Goal: Task Accomplishment & Management: Manage account settings

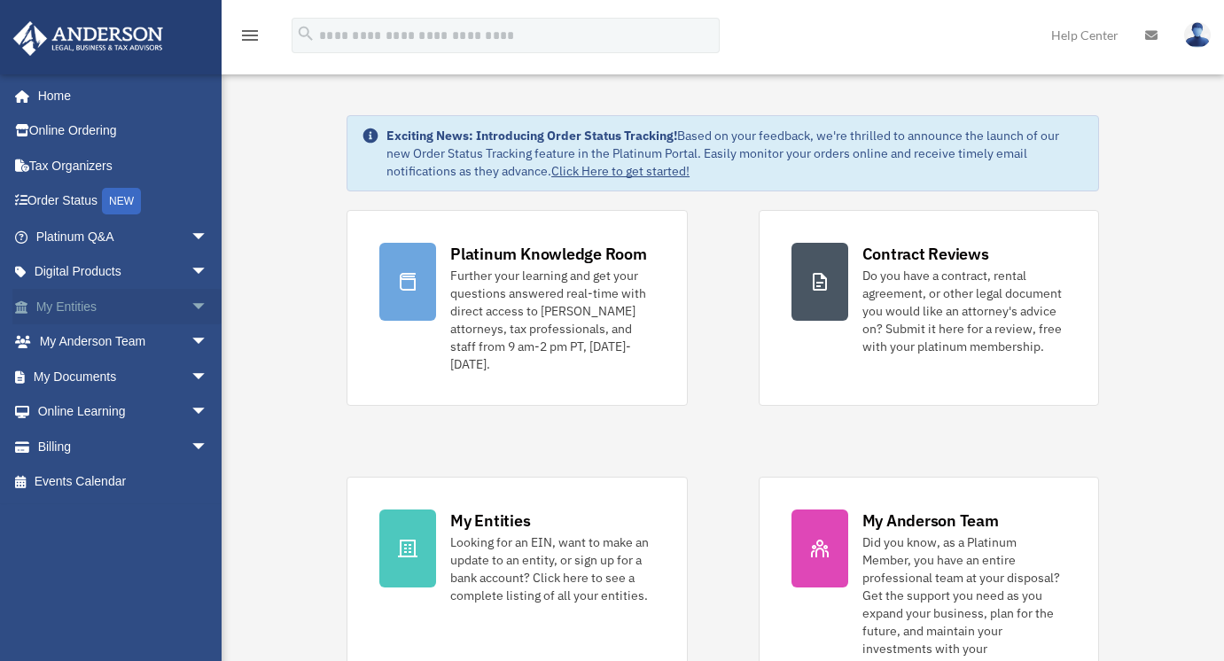
click at [58, 308] on link "My Entities arrow_drop_down" at bounding box center [123, 306] width 222 height 35
click at [74, 379] on link "My Documents arrow_drop_down" at bounding box center [123, 376] width 222 height 35
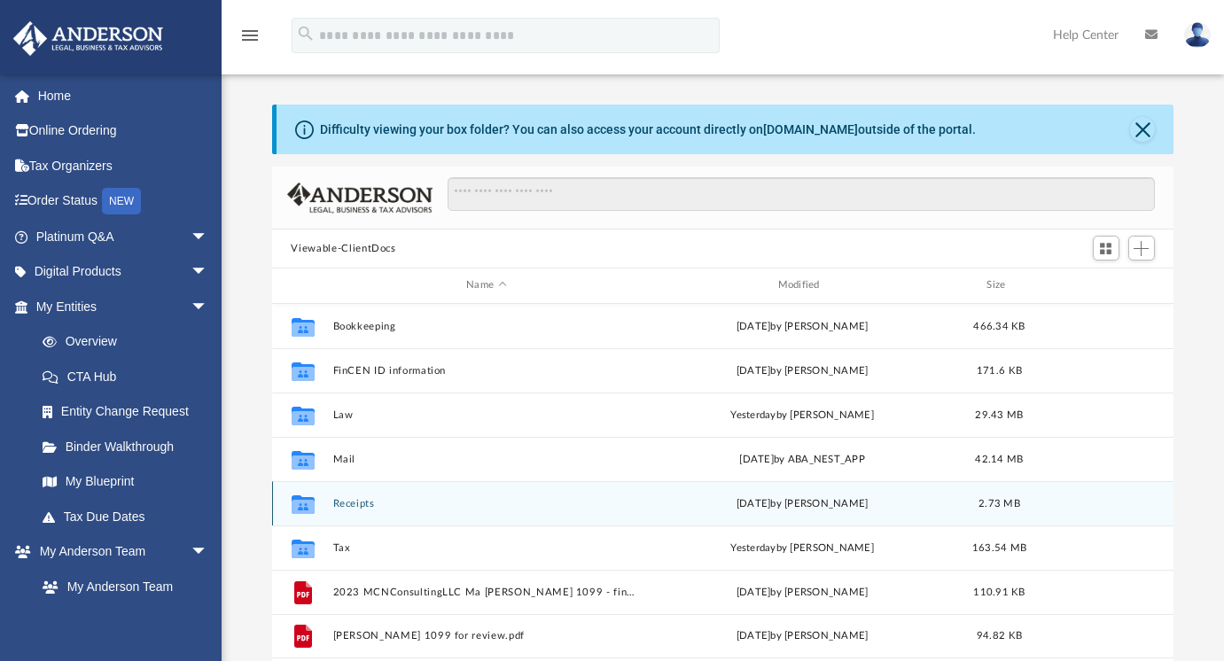
scroll to position [389, 889]
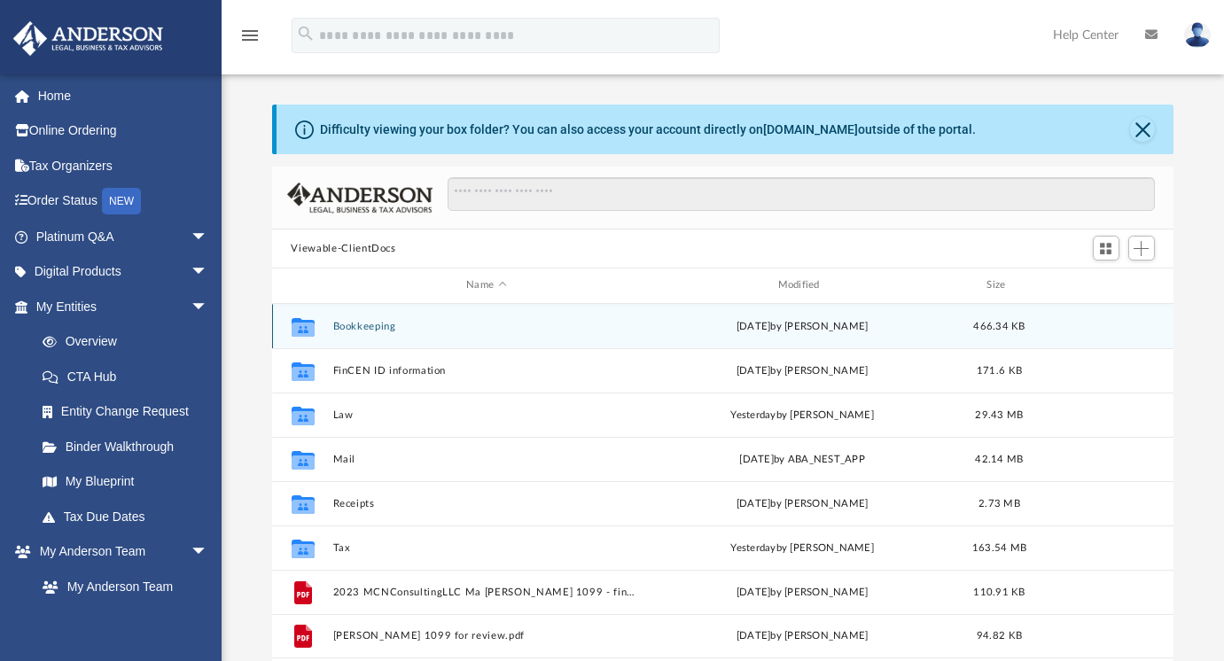
click at [361, 329] on button "Bookkeeping" at bounding box center [486, 327] width 308 height 12
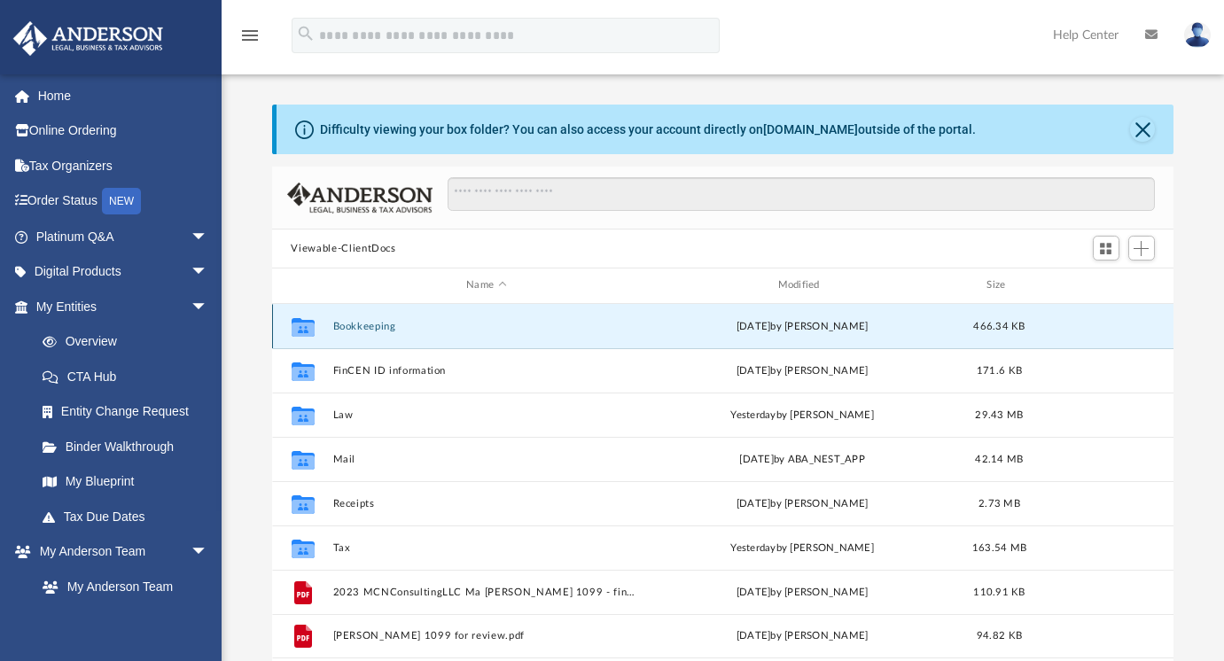
click at [361, 329] on button "Bookkeeping" at bounding box center [486, 327] width 308 height 12
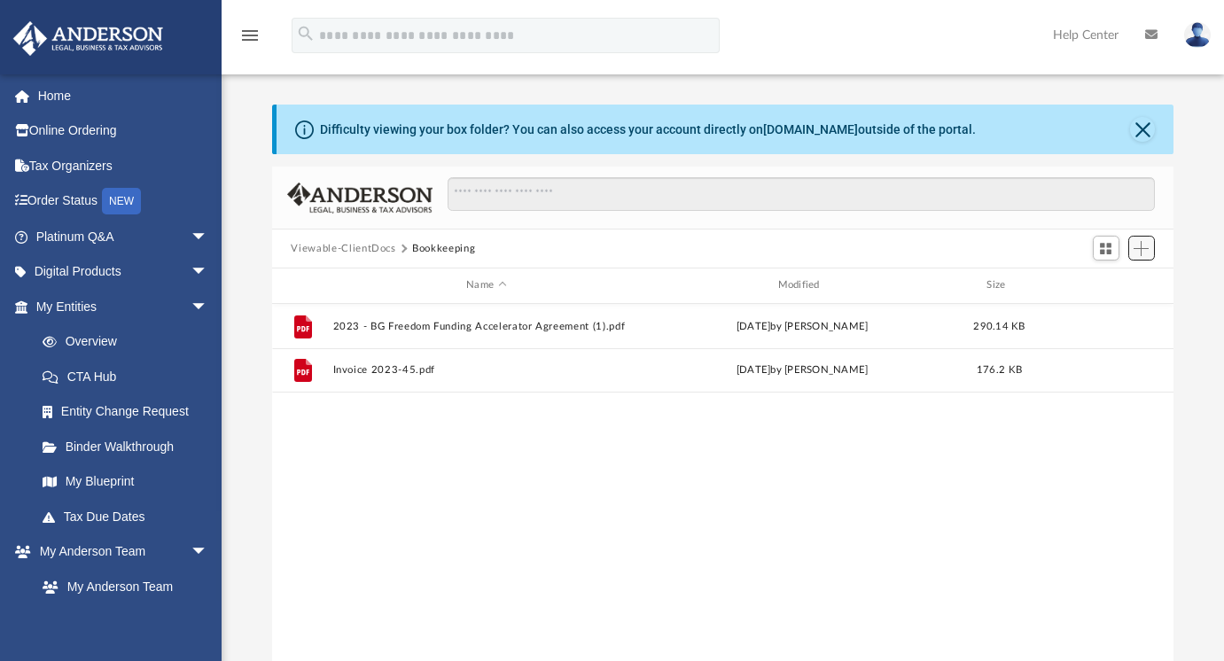
click at [1140, 247] on span "Add" at bounding box center [1141, 248] width 15 height 15
click at [1090, 286] on li "Upload" at bounding box center [1116, 283] width 57 height 19
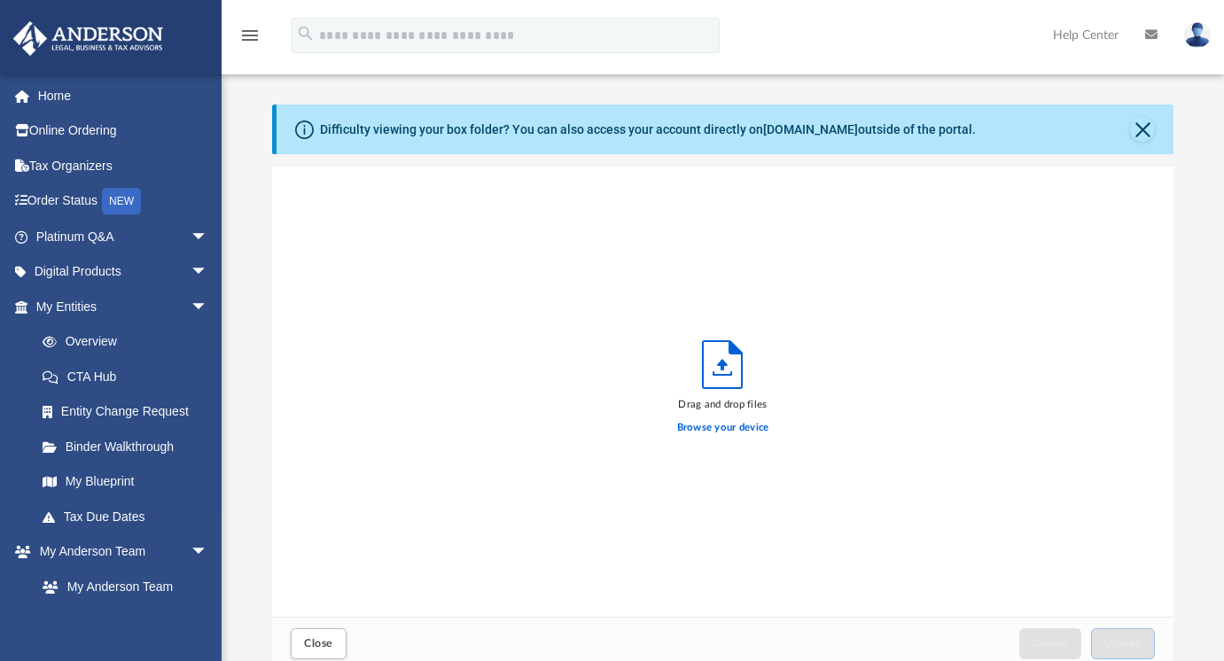
scroll to position [436, 889]
click at [723, 360] on icon "Upload" at bounding box center [723, 365] width 11 height 12
click at [717, 425] on label "Browse your device" at bounding box center [723, 428] width 92 height 16
click at [0, 0] on input "Browse your device" at bounding box center [0, 0] width 0 height 0
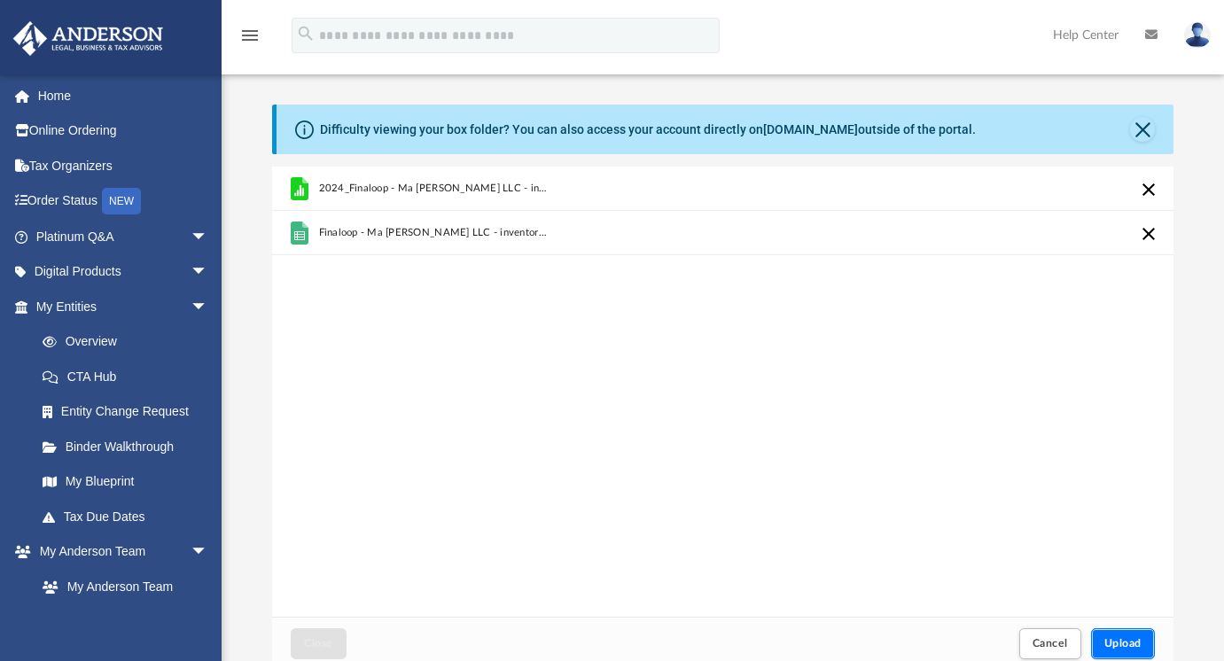
click at [1112, 649] on span "Upload" at bounding box center [1122, 643] width 37 height 11
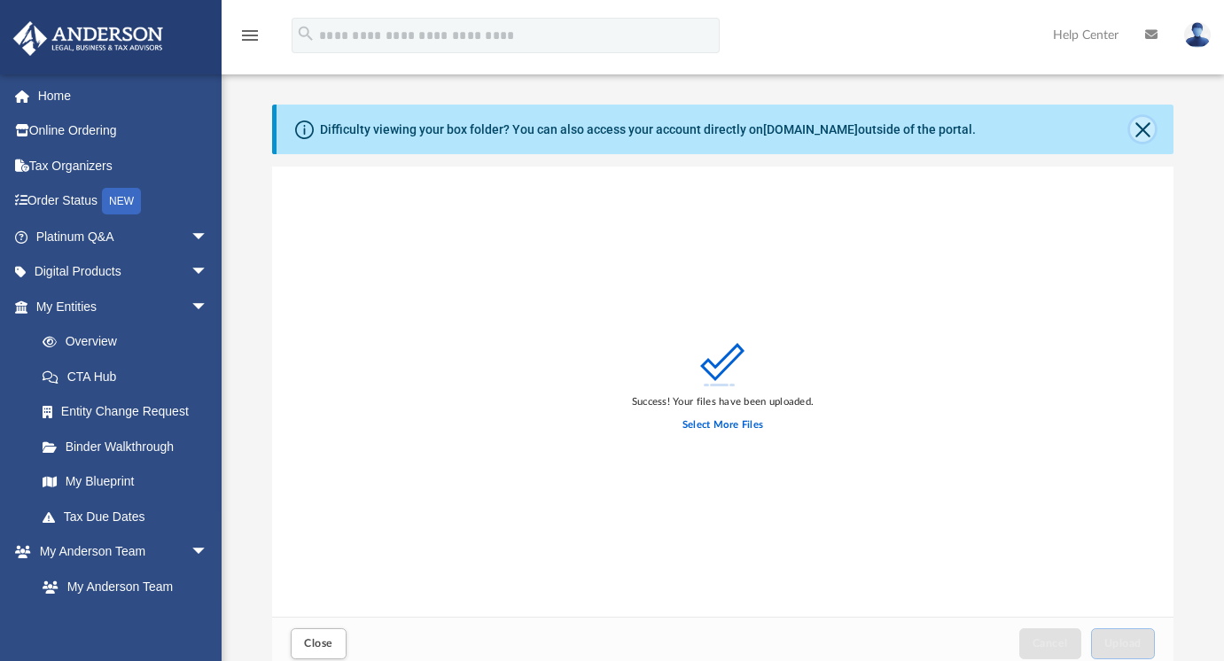
click at [1142, 129] on button "Close" at bounding box center [1142, 129] width 25 height 25
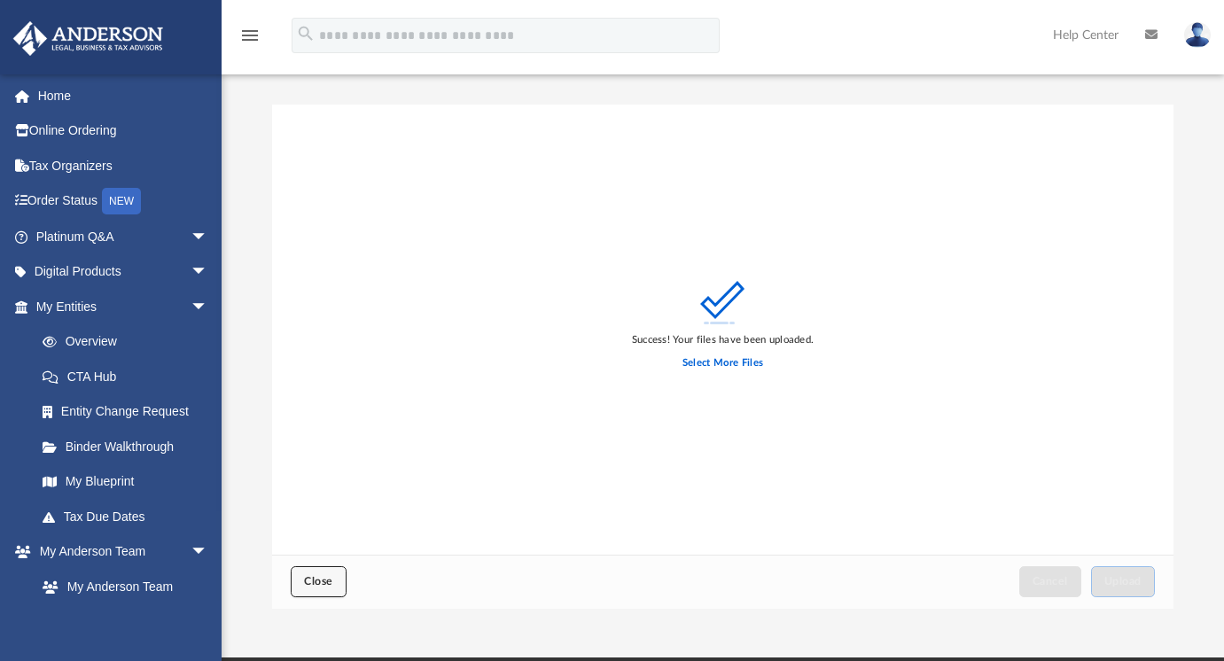
click at [311, 579] on span "Close" at bounding box center [318, 581] width 28 height 11
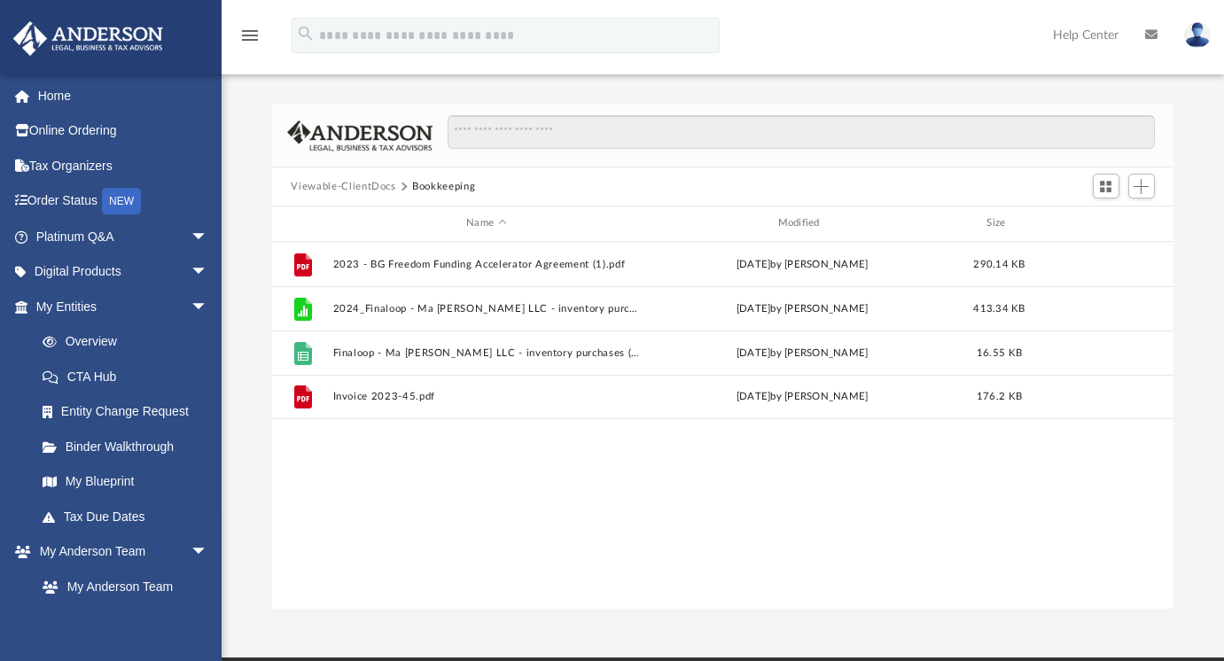
click at [436, 187] on button "Bookkeeping" at bounding box center [443, 187] width 63 height 16
click at [353, 189] on button "Viewable-ClientDocs" at bounding box center [343, 187] width 105 height 16
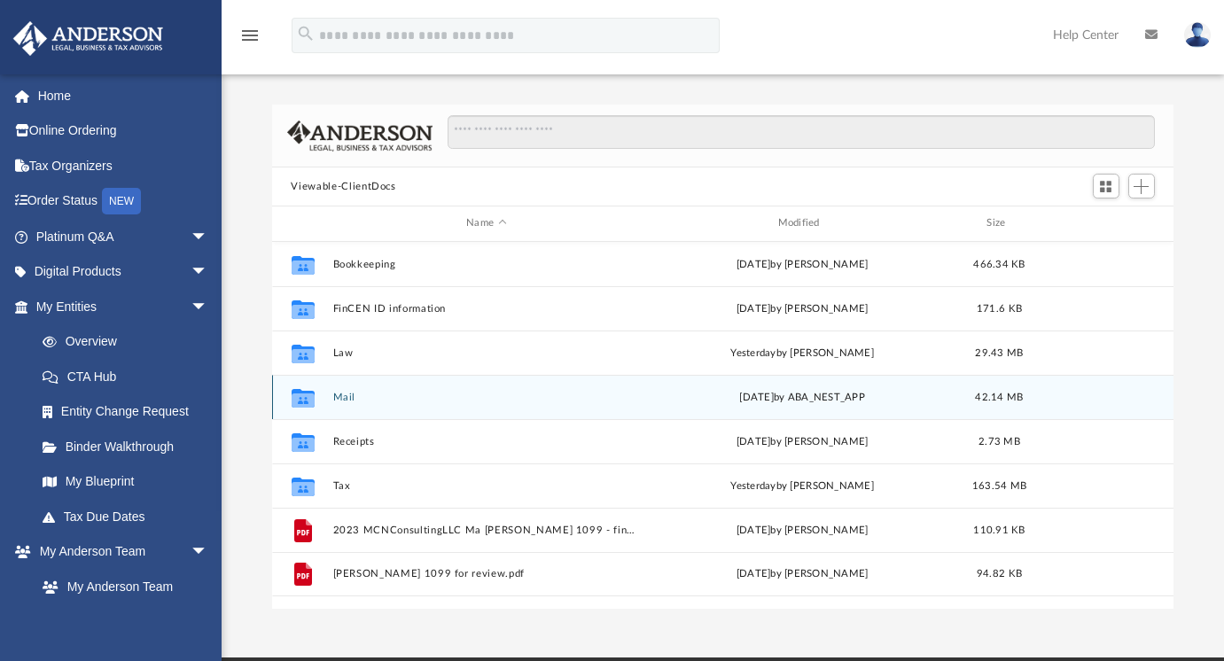
click at [300, 399] on icon "grid" at bounding box center [302, 397] width 23 height 19
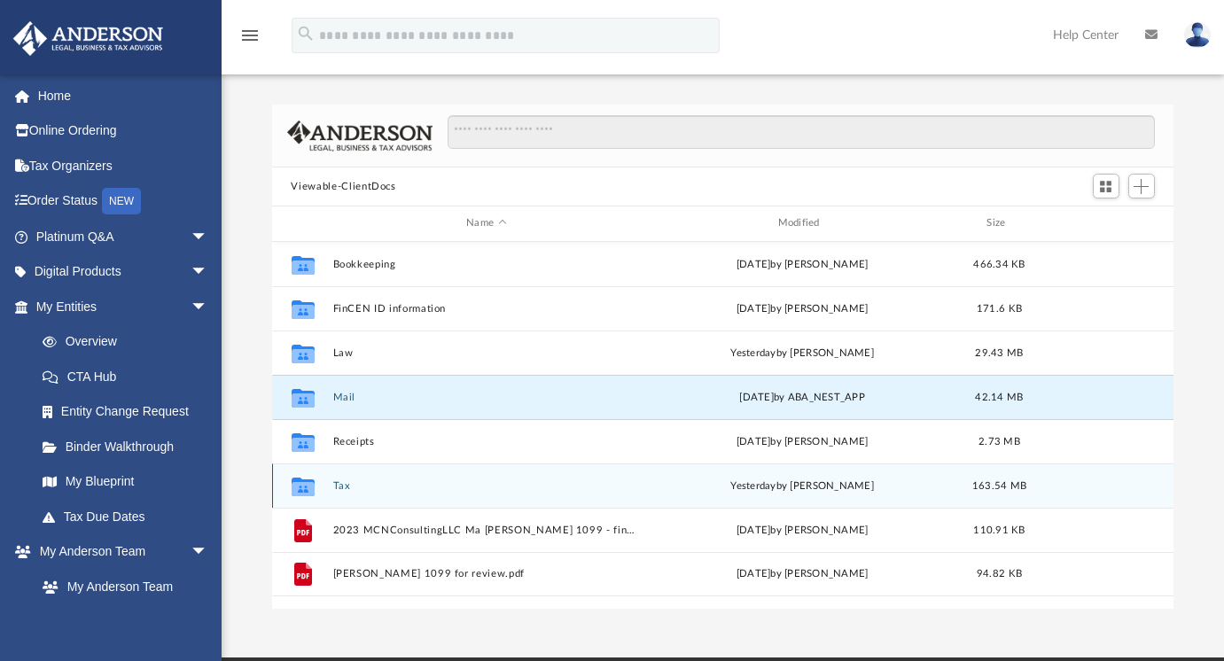
click at [307, 487] on icon "grid" at bounding box center [302, 488] width 23 height 14
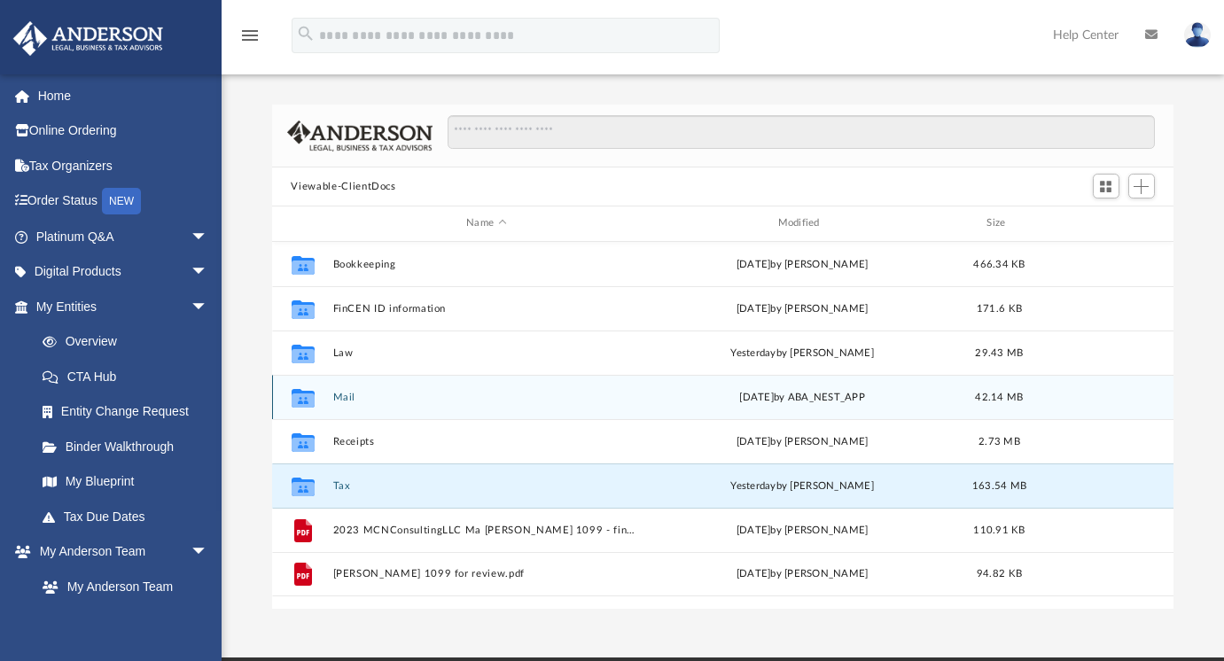
click at [343, 402] on div "Collaborated Folder Mail [DATE] by ABA_NEST_APP 42.14 MB" at bounding box center [723, 397] width 902 height 44
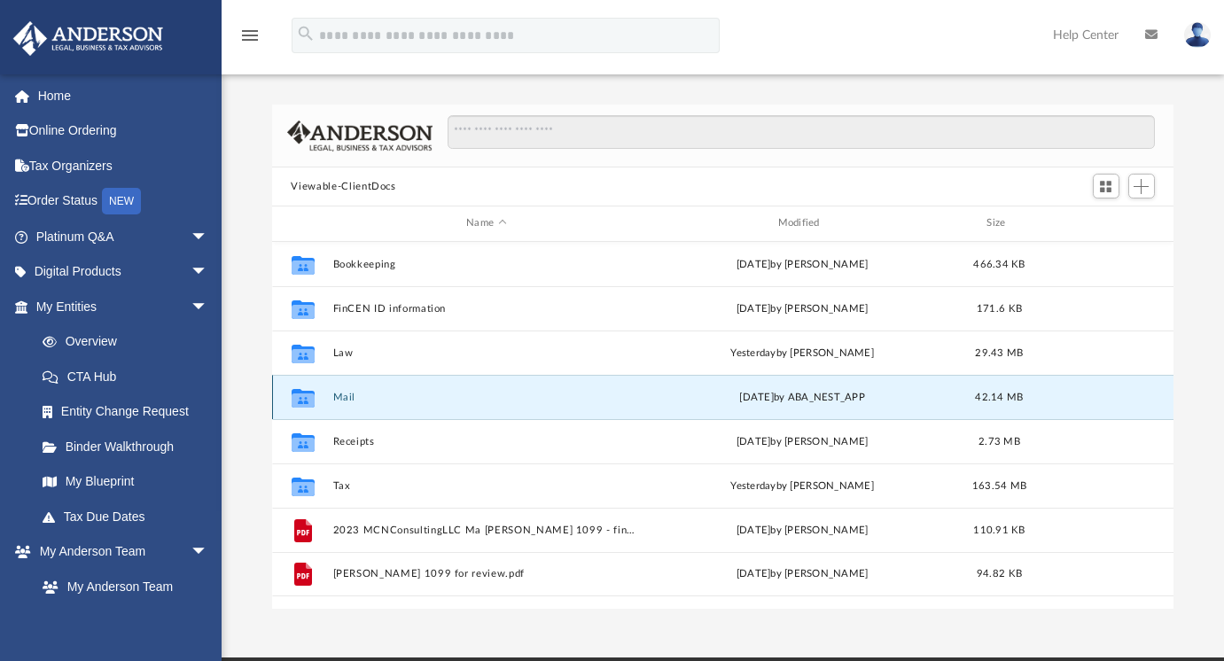
click at [343, 402] on div "Collaborated Folder Mail [DATE] by ABA_NEST_APP 42.14 MB" at bounding box center [723, 397] width 902 height 44
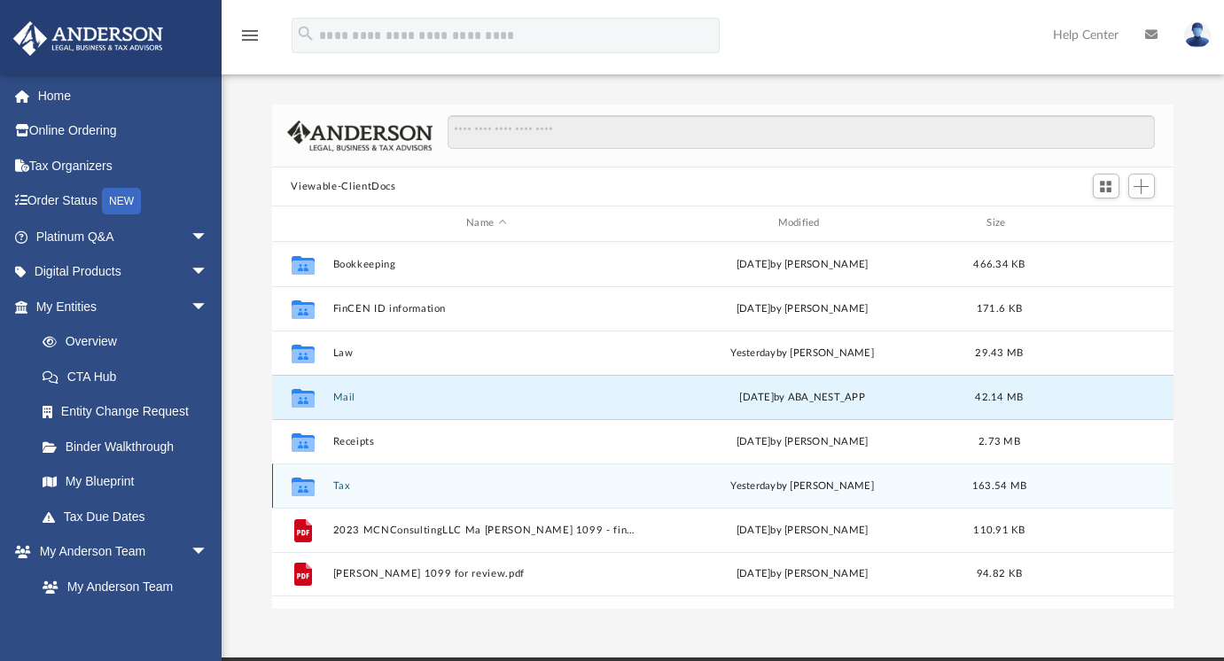
click at [300, 487] on icon "grid" at bounding box center [302, 486] width 23 height 19
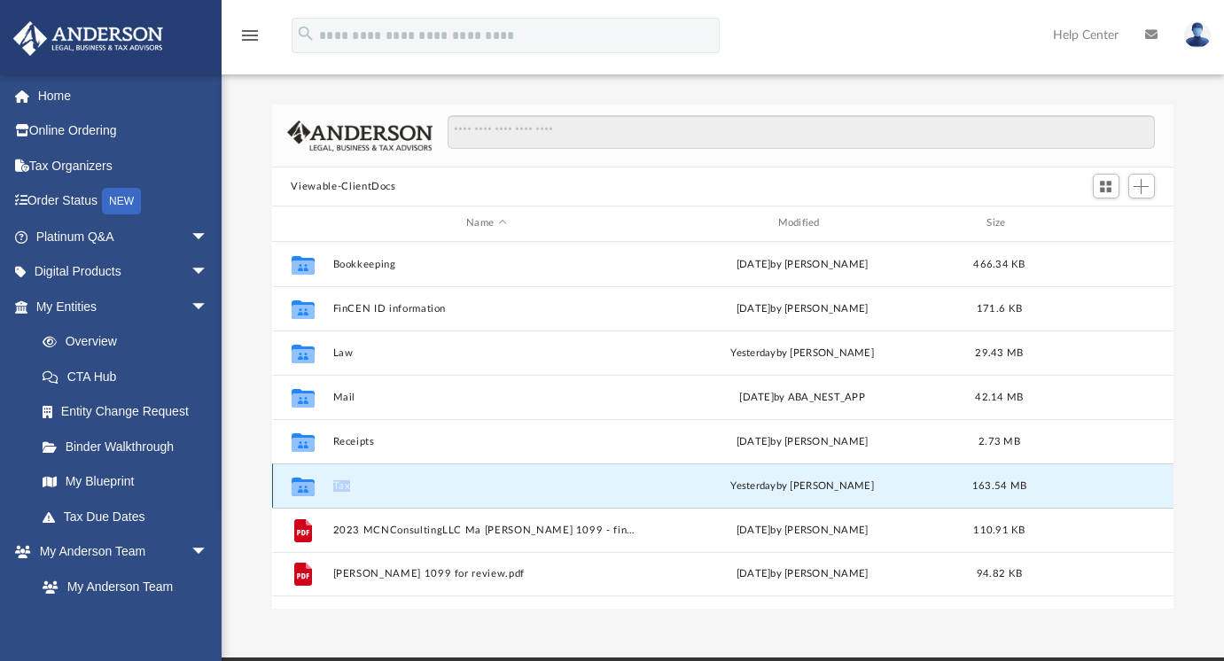
click at [300, 487] on icon "grid" at bounding box center [302, 486] width 23 height 19
click at [299, 485] on icon "grid" at bounding box center [302, 486] width 23 height 19
click at [342, 484] on button "Tax" at bounding box center [486, 486] width 308 height 12
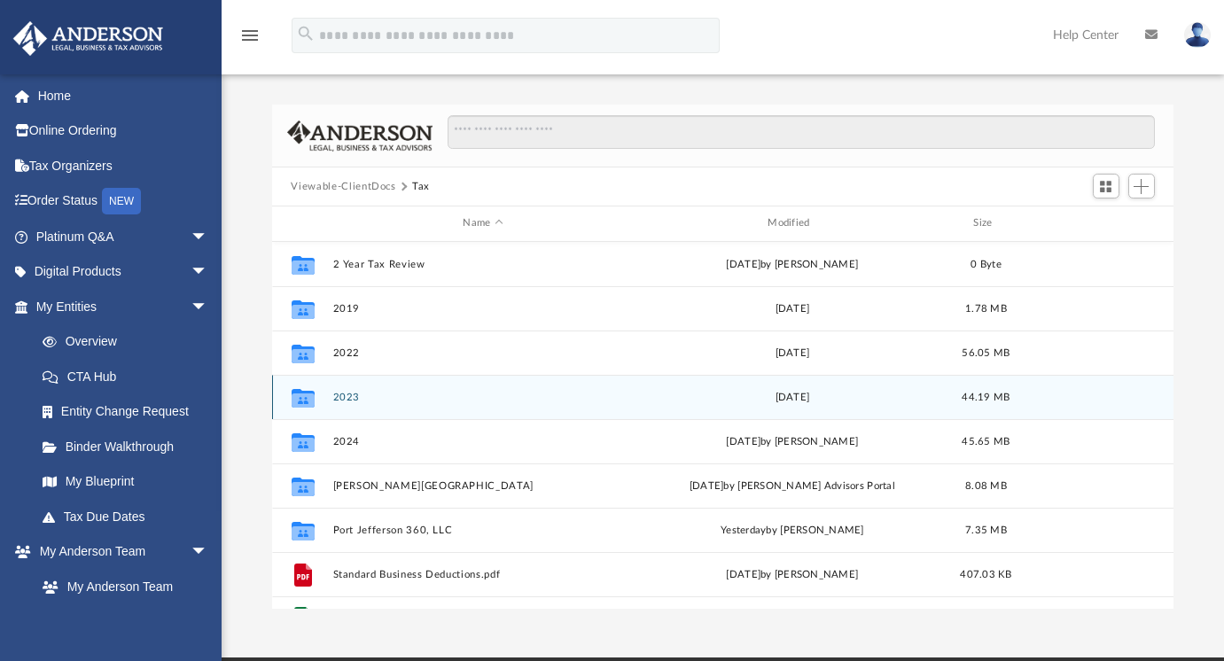
click at [342, 394] on button "2023" at bounding box center [482, 398] width 301 height 12
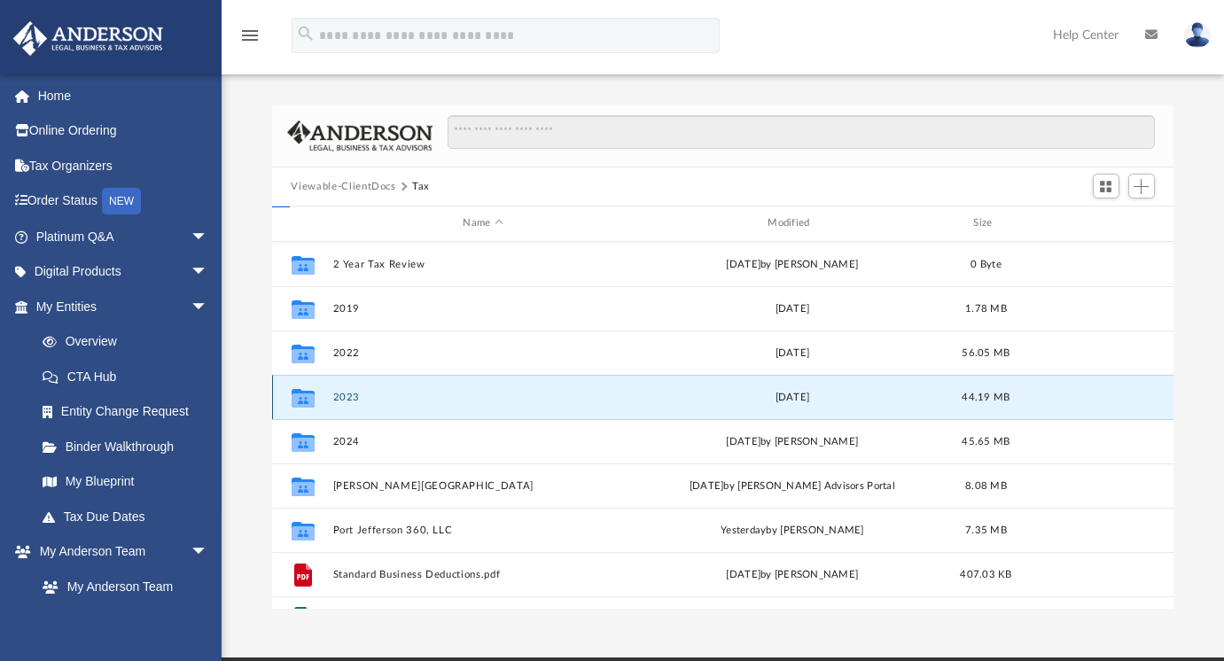
click at [342, 394] on button "2023" at bounding box center [482, 398] width 301 height 12
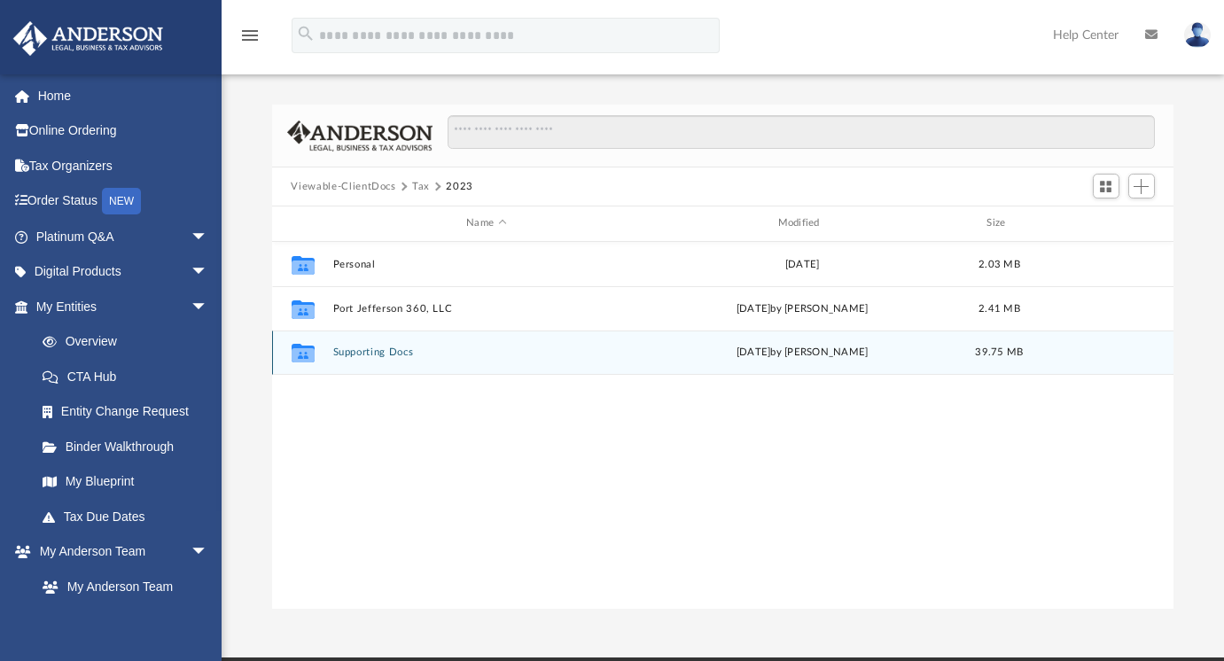
click at [371, 358] on div "Collaborated Folder Supporting Docs [DATE] by [PERSON_NAME] 39.75 MB" at bounding box center [723, 353] width 902 height 44
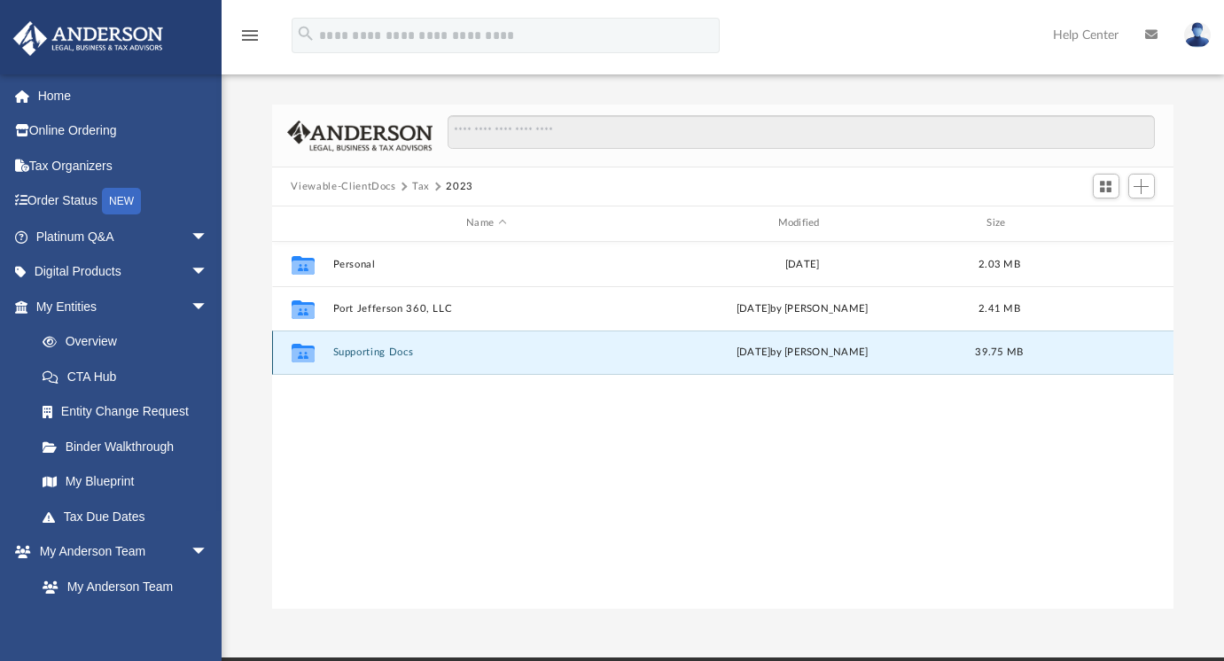
click at [371, 358] on div "Collaborated Folder Supporting Docs [DATE] by [PERSON_NAME] 39.75 MB" at bounding box center [723, 353] width 902 height 44
click at [370, 352] on button "Supporting Docs" at bounding box center [486, 353] width 308 height 12
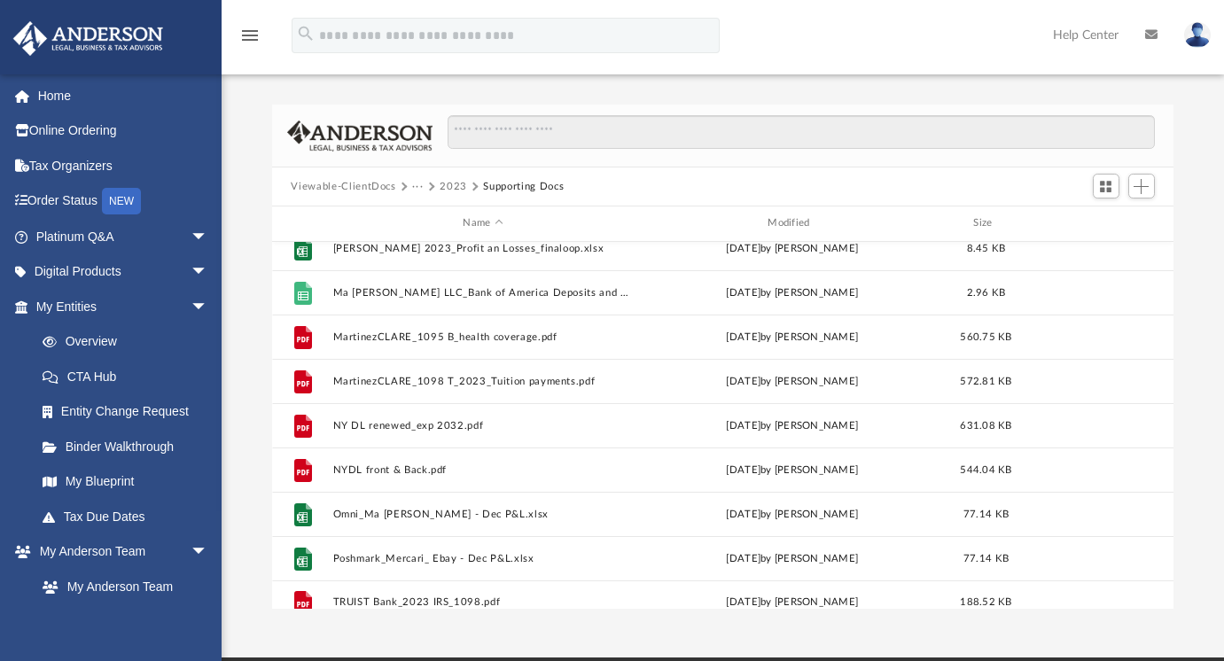
scroll to position [386, 0]
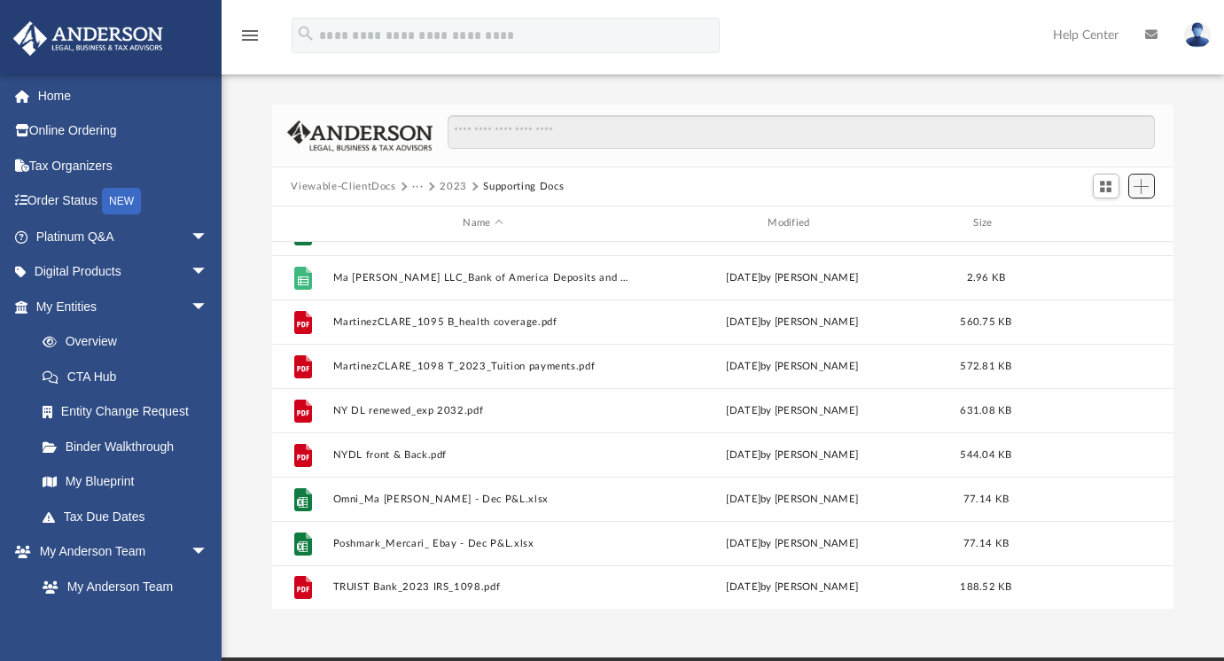
click at [1139, 181] on span "Add" at bounding box center [1141, 186] width 15 height 15
click at [1105, 222] on li "Upload" at bounding box center [1116, 221] width 57 height 19
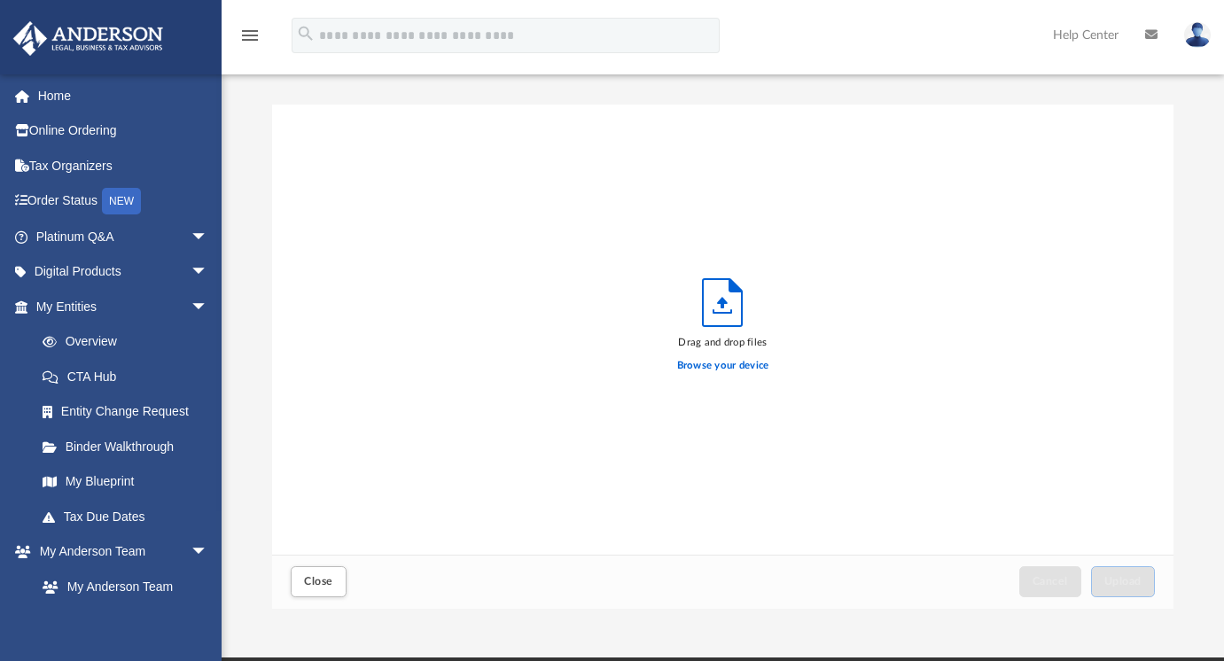
scroll to position [436, 889]
click at [734, 362] on label "Browse your device" at bounding box center [723, 366] width 92 height 16
click at [0, 0] on input "Browse your device" at bounding box center [0, 0] width 0 height 0
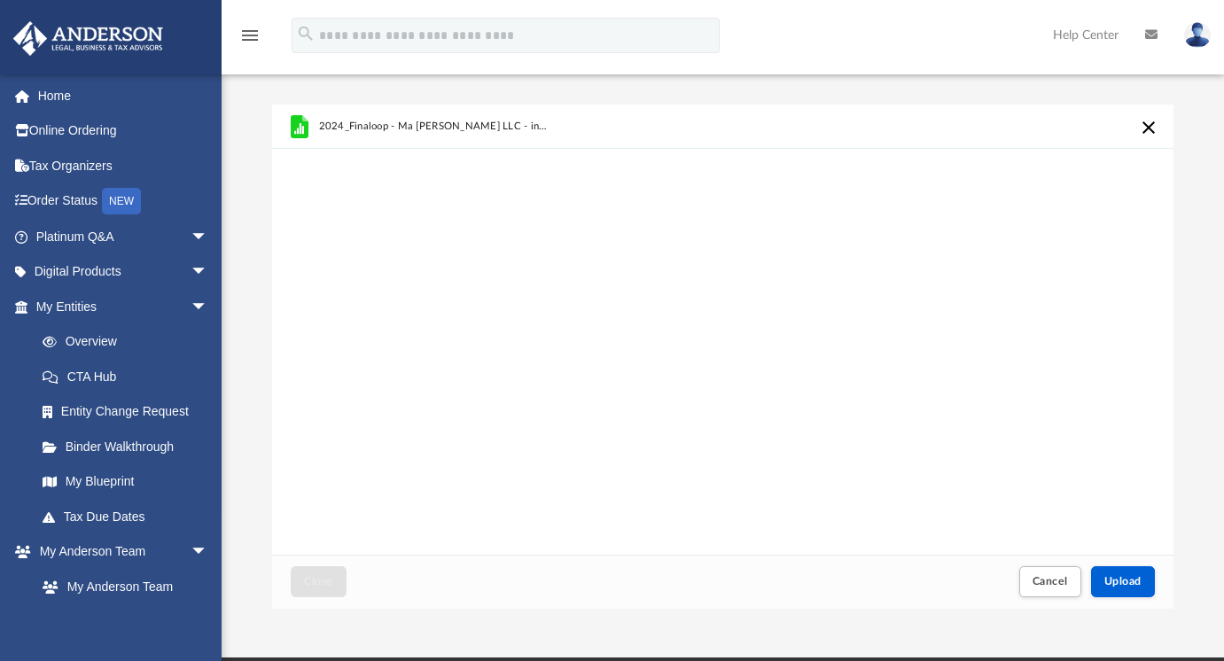
click at [742, 253] on div "2024_Finaloop - Ma [PERSON_NAME] LLC - inventory purchases ([DATE] - [DATE]) (2…" at bounding box center [723, 330] width 902 height 450
click at [735, 119] on div "2024_Finaloop - Ma [PERSON_NAME] LLC - inventory purchases ([DATE] - [DATE]) (2…" at bounding box center [723, 127] width 902 height 44
drag, startPoint x: 1013, startPoint y: 441, endPoint x: 993, endPoint y: 435, distance: 21.1
click at [1012, 441] on div "2024_Finaloop - Ma [PERSON_NAME] LLC - inventory purchases ([DATE] - [DATE]) (2…" at bounding box center [723, 330] width 902 height 450
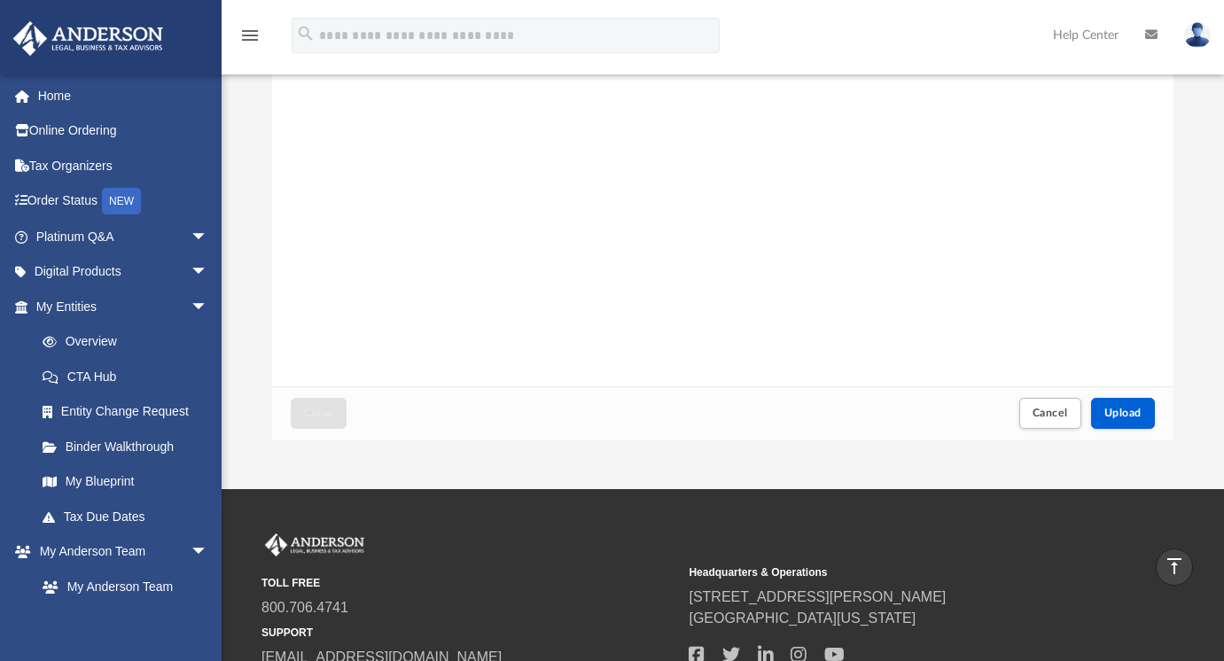
scroll to position [164, 0]
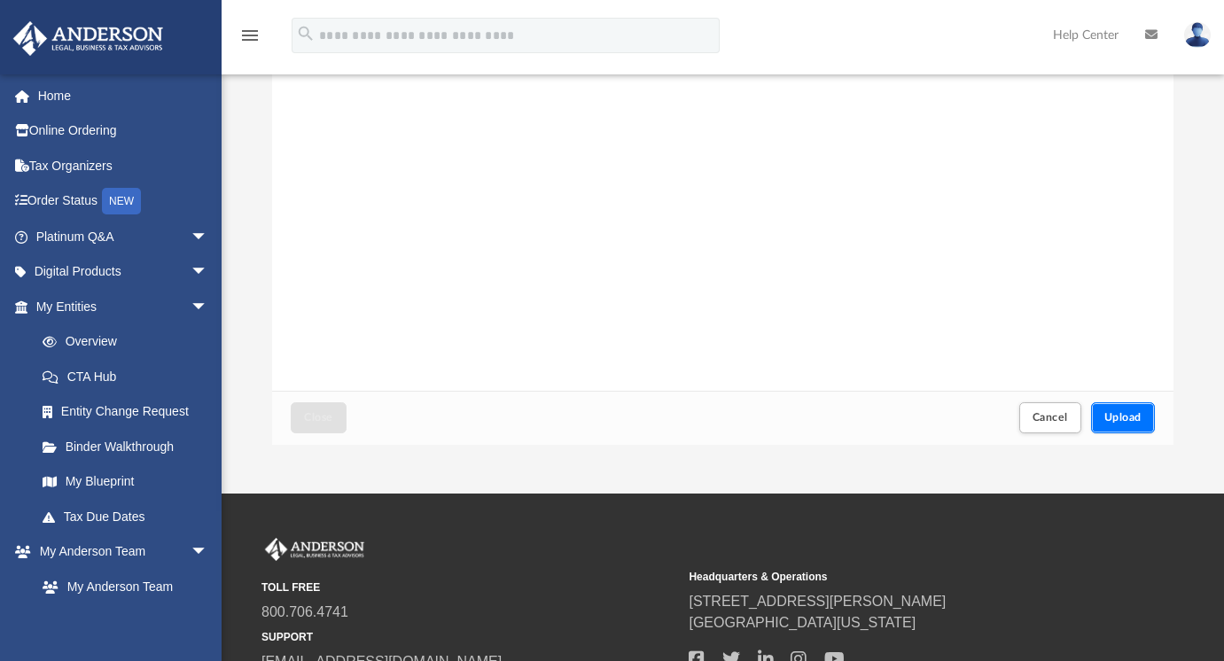
click at [1123, 420] on span "Upload" at bounding box center [1122, 417] width 37 height 11
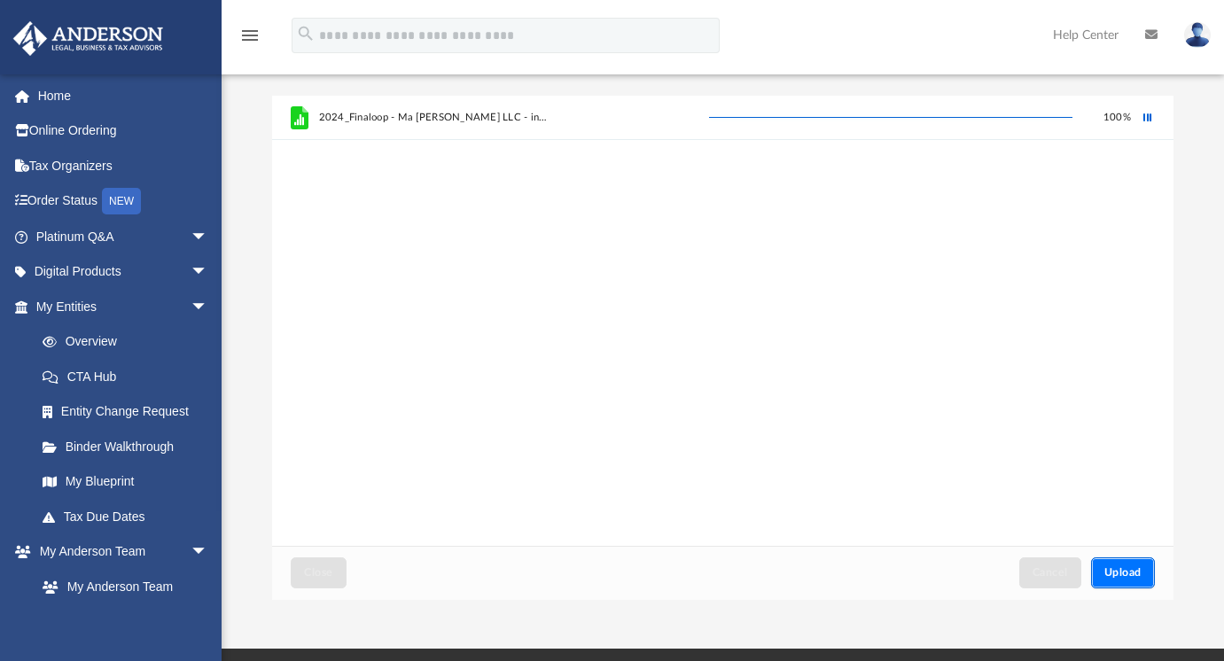
scroll to position [0, 0]
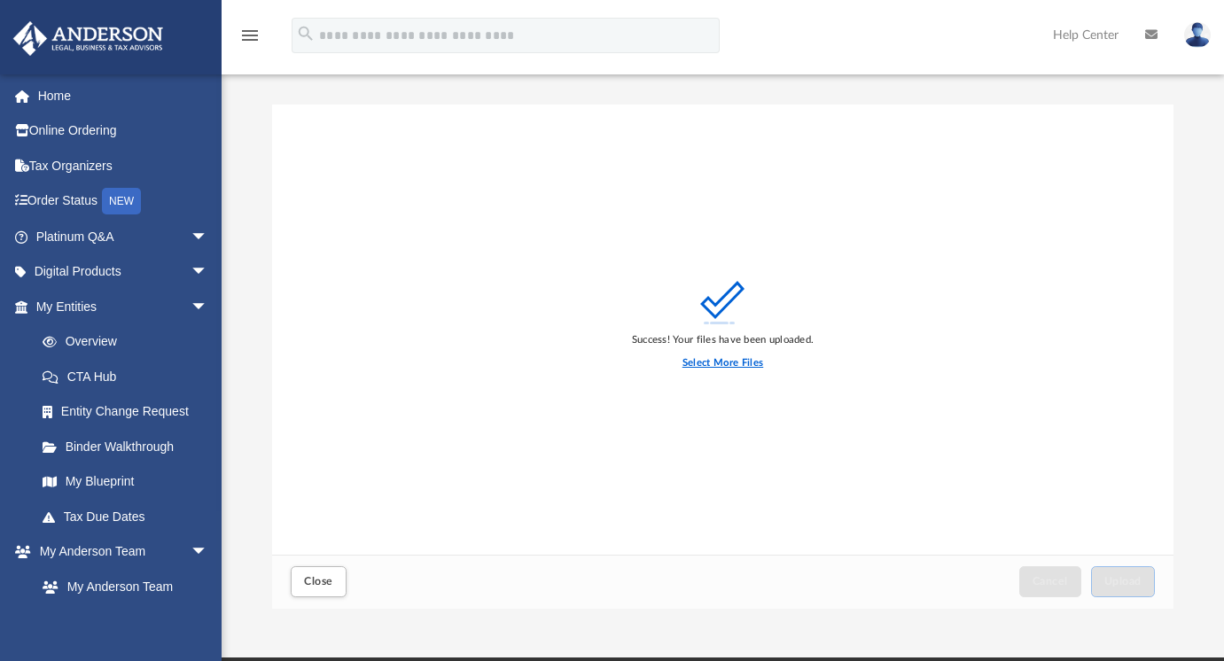
click at [737, 358] on label "Select More Files" at bounding box center [722, 363] width 81 height 16
click at [0, 0] on input "Select More Files" at bounding box center [0, 0] width 0 height 0
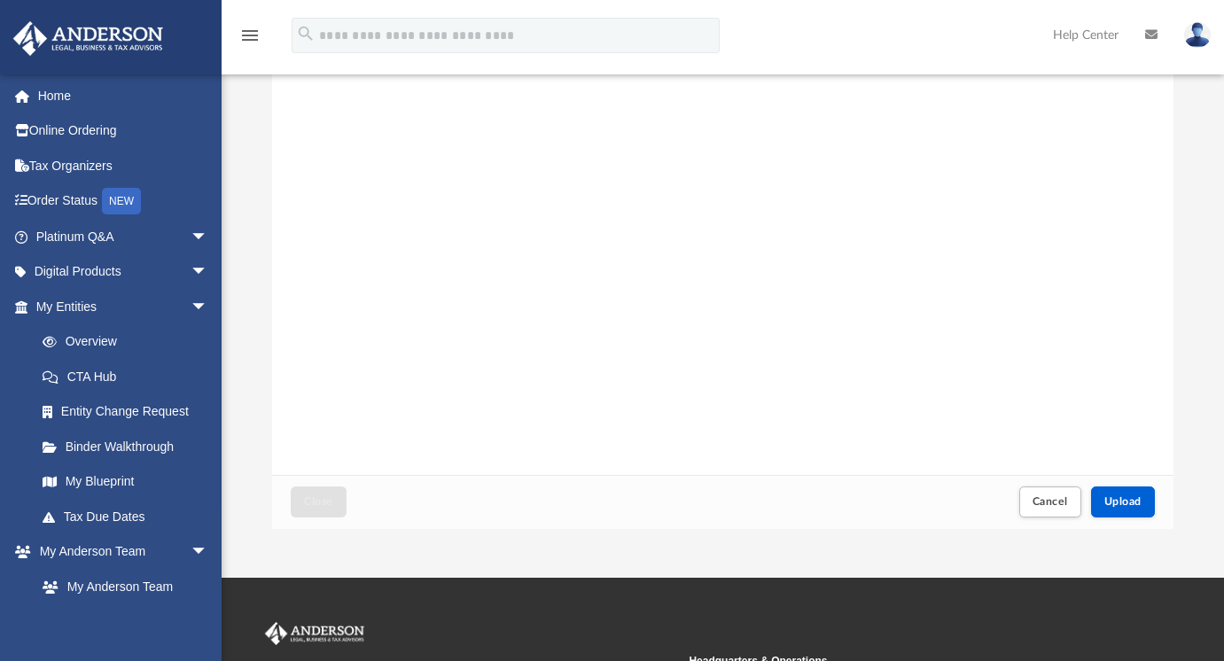
scroll to position [113, 0]
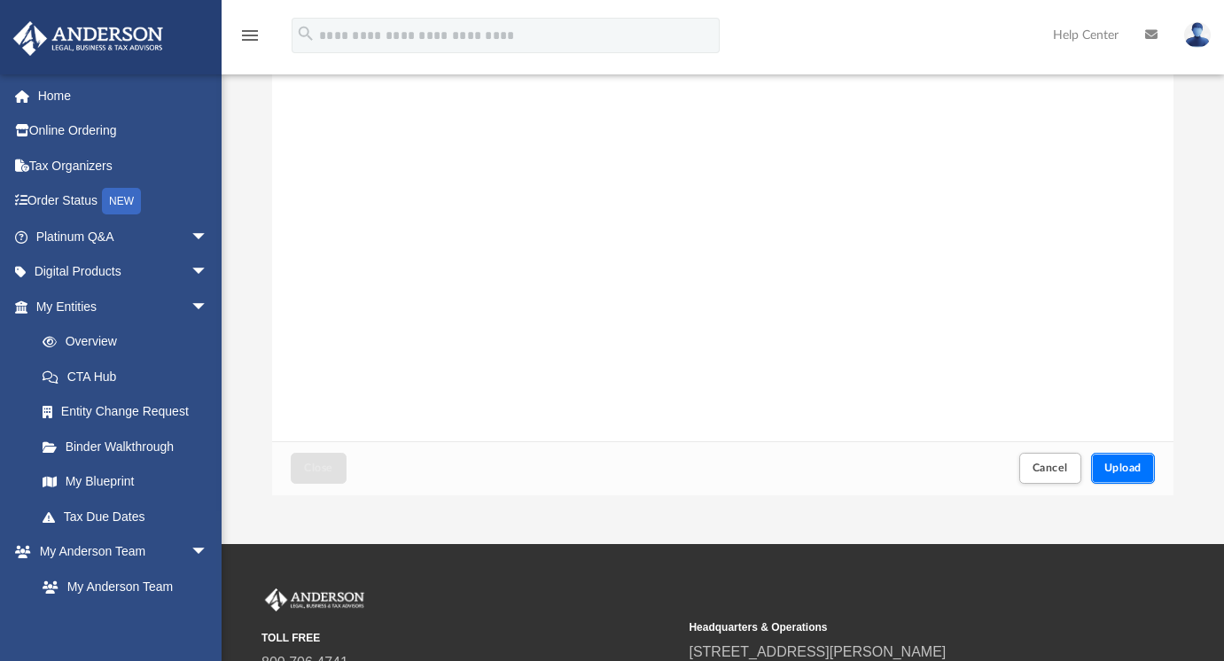
click at [1130, 469] on span "Upload" at bounding box center [1122, 468] width 37 height 11
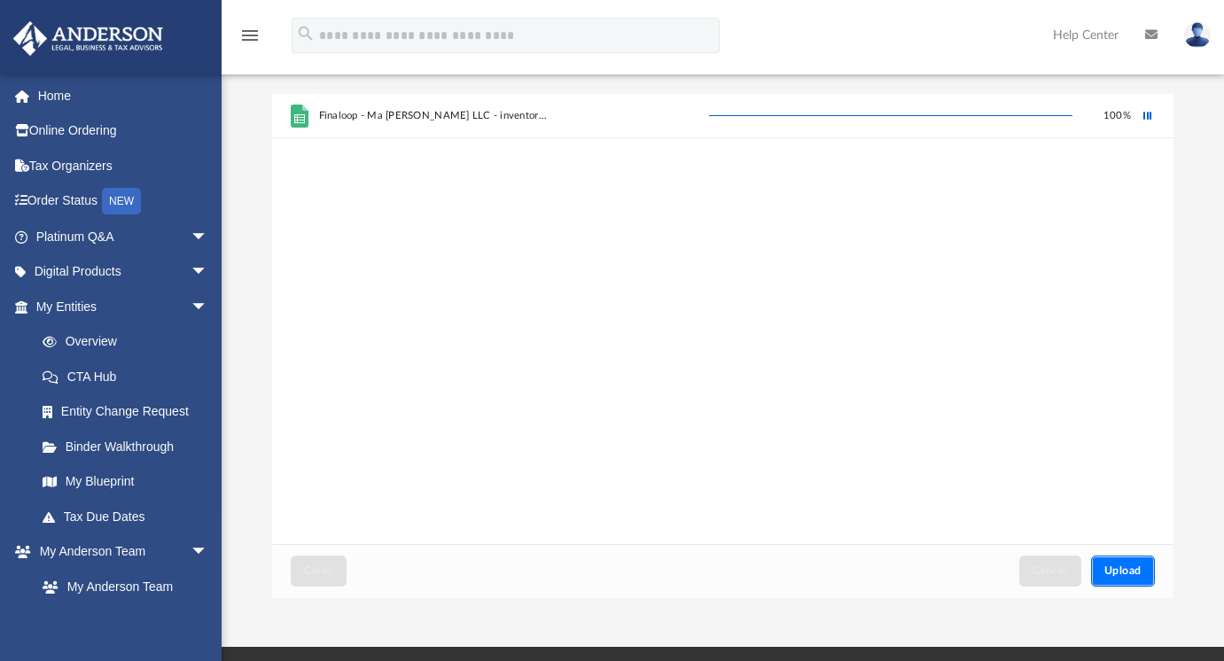
scroll to position [0, 0]
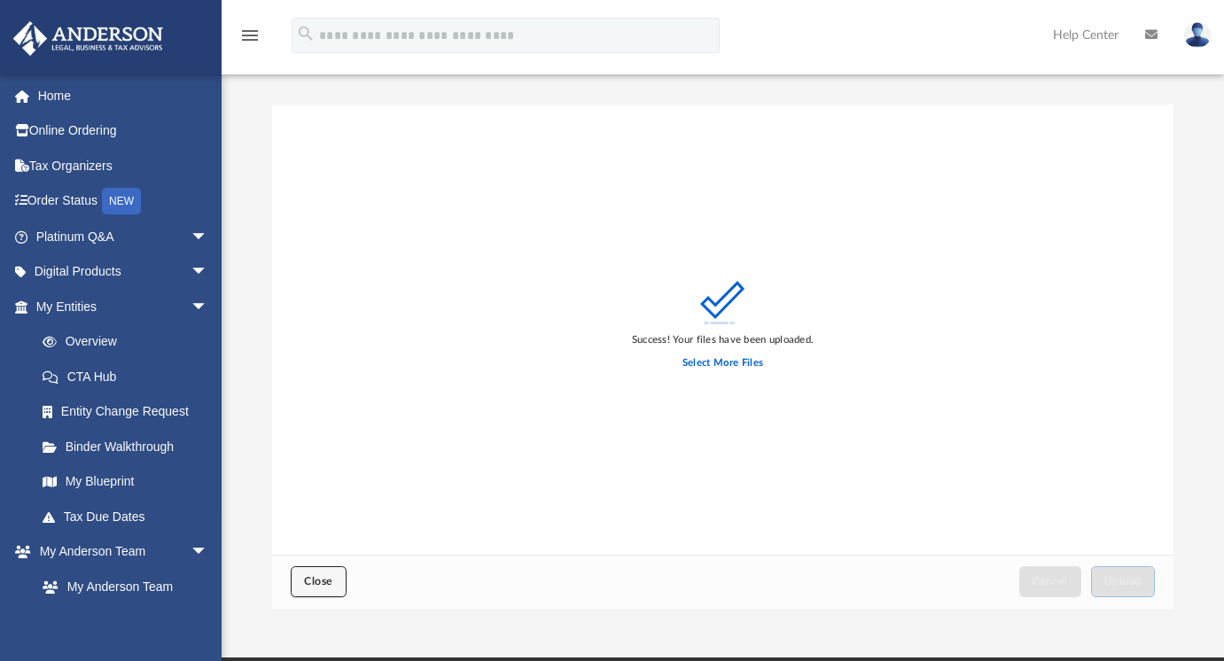
click at [316, 579] on span "Close" at bounding box center [318, 581] width 28 height 11
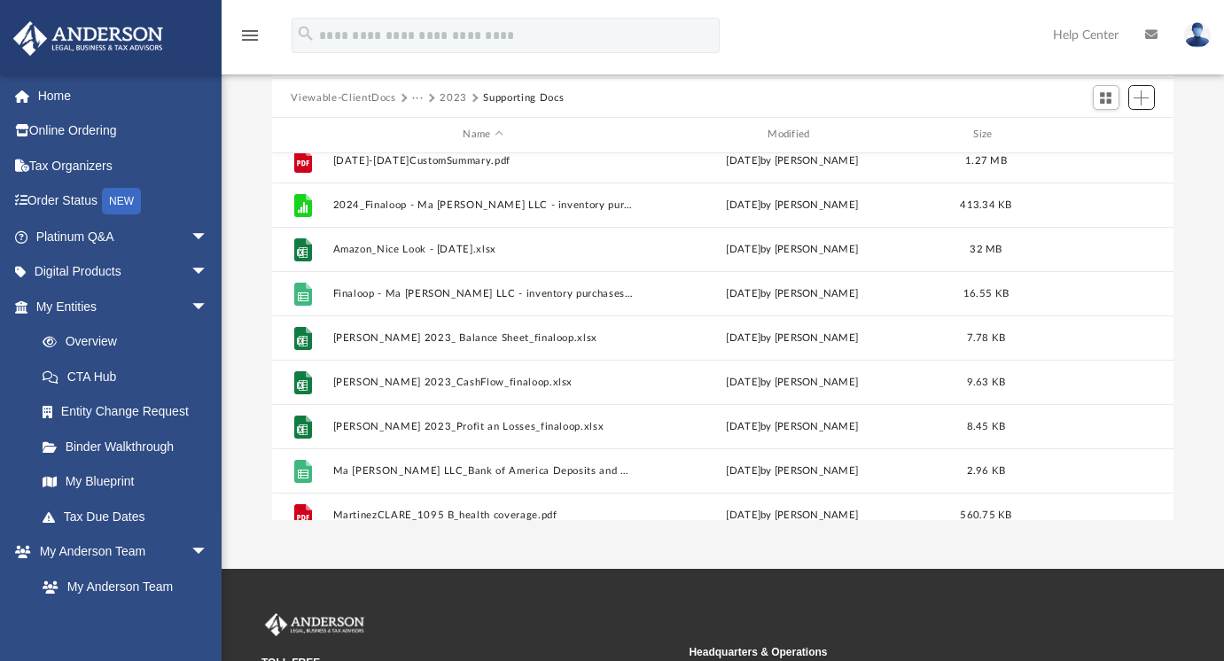
scroll to position [190, 0]
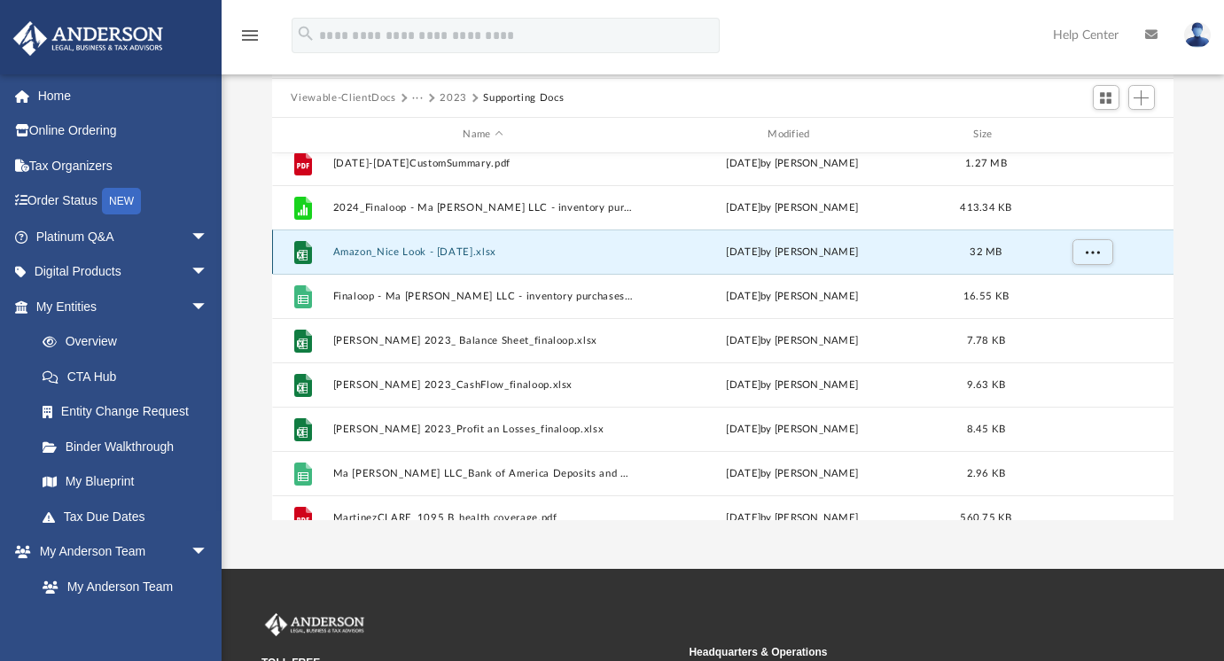
click at [406, 253] on button "Amazon_Nice Look - [DATE].xlsx" at bounding box center [482, 252] width 301 height 12
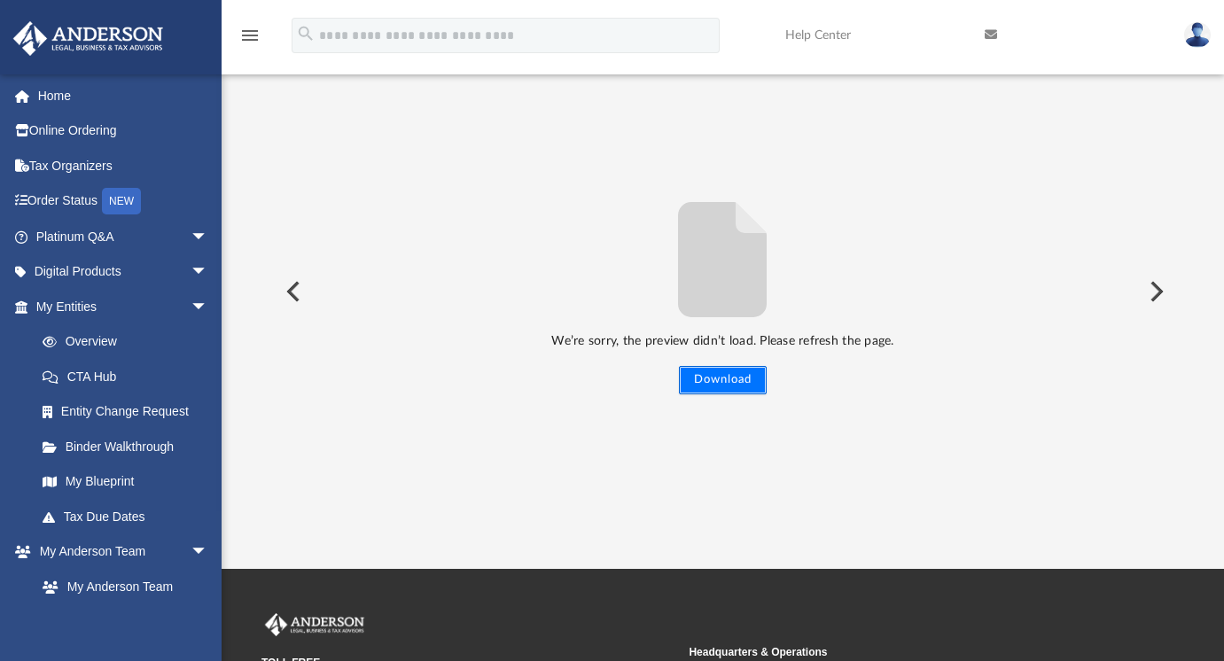
click at [727, 386] on button "Download" at bounding box center [723, 380] width 88 height 28
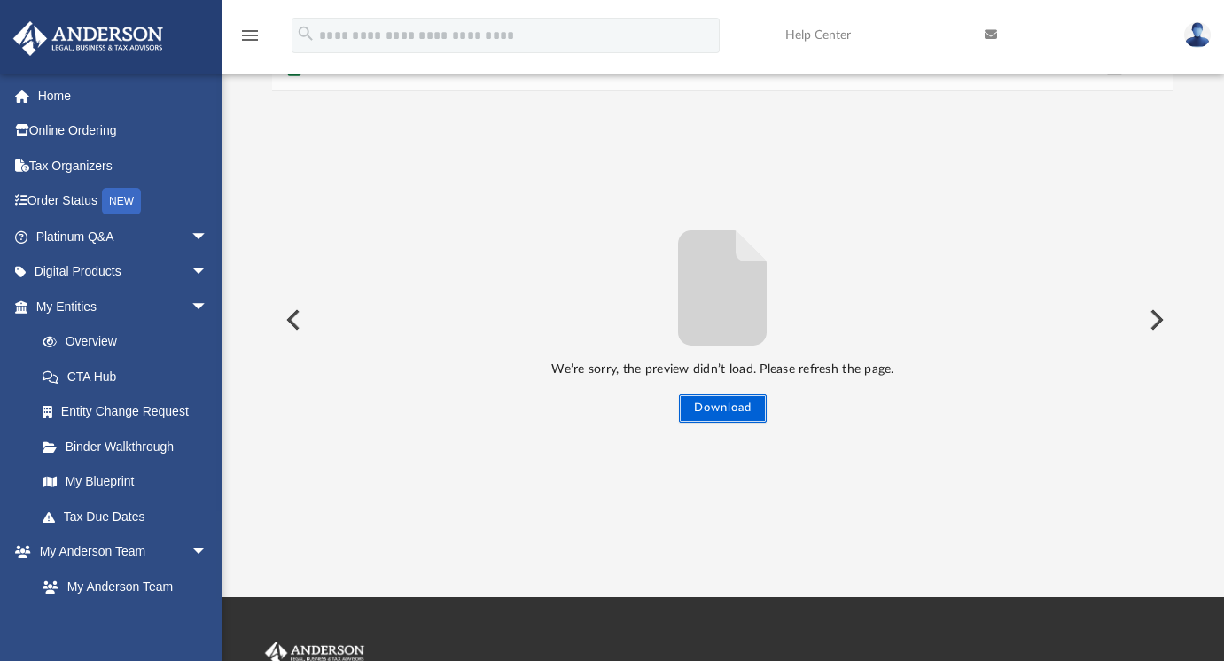
scroll to position [0, 0]
